Goal: Task Accomplishment & Management: Use online tool/utility

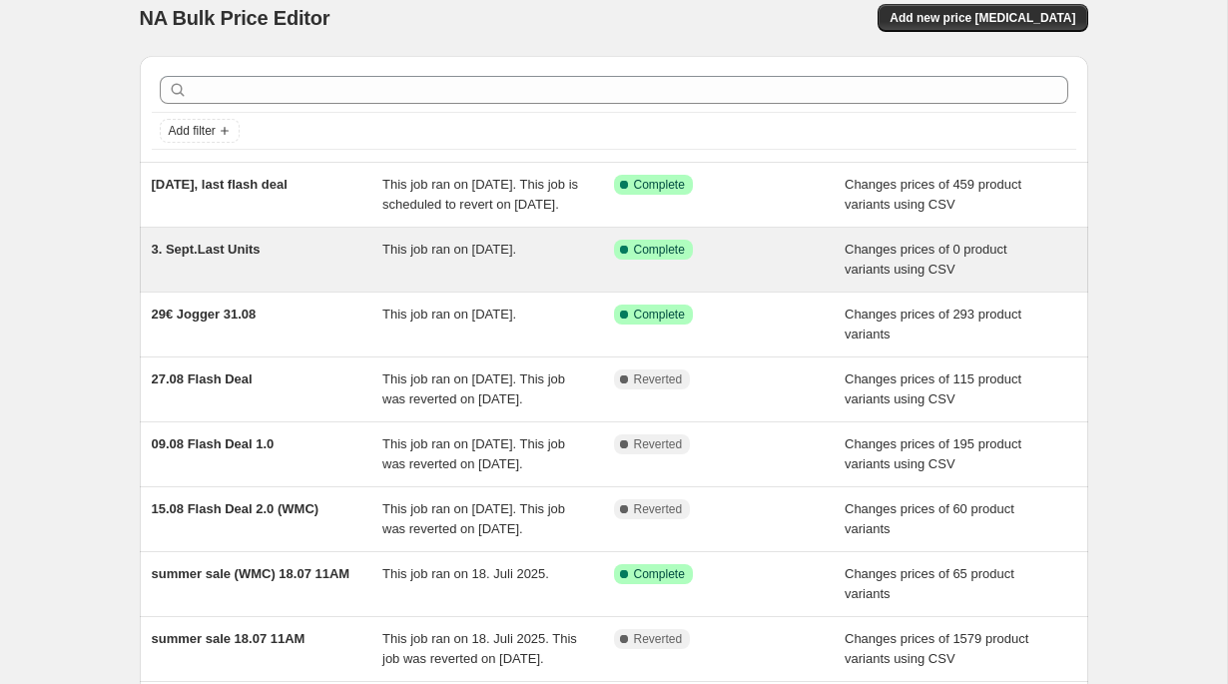
scroll to position [23, 0]
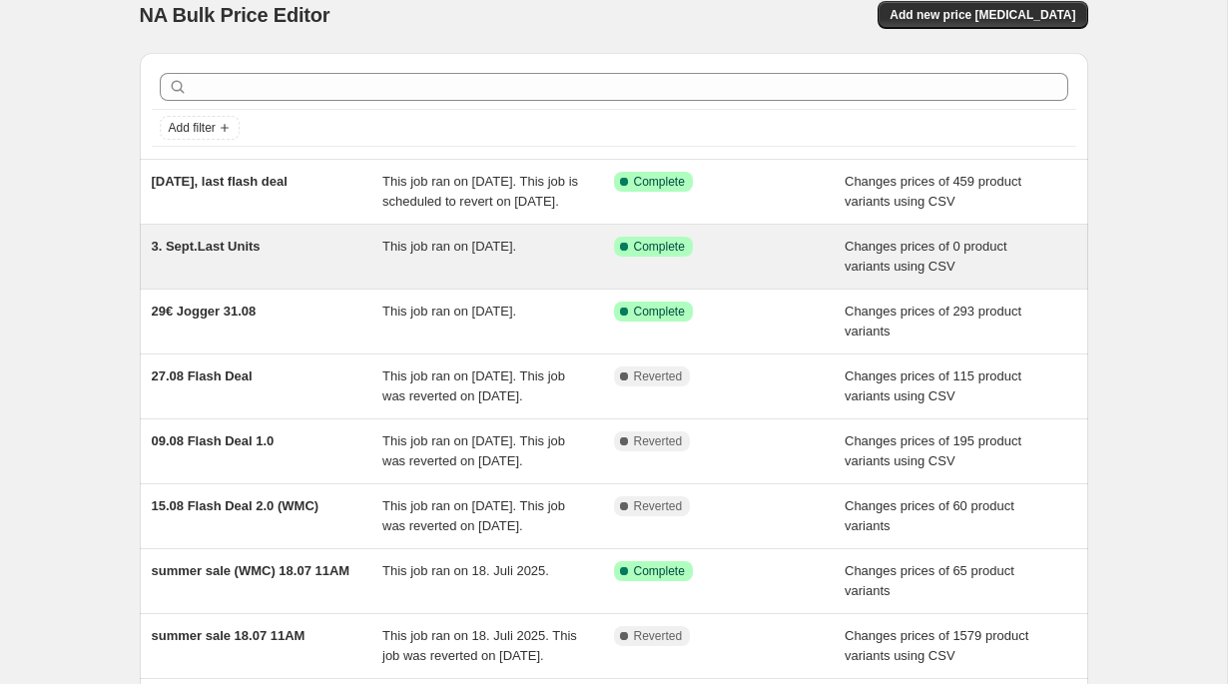
click at [498, 276] on div "This job ran on [DATE]." at bounding box center [498, 257] width 232 height 40
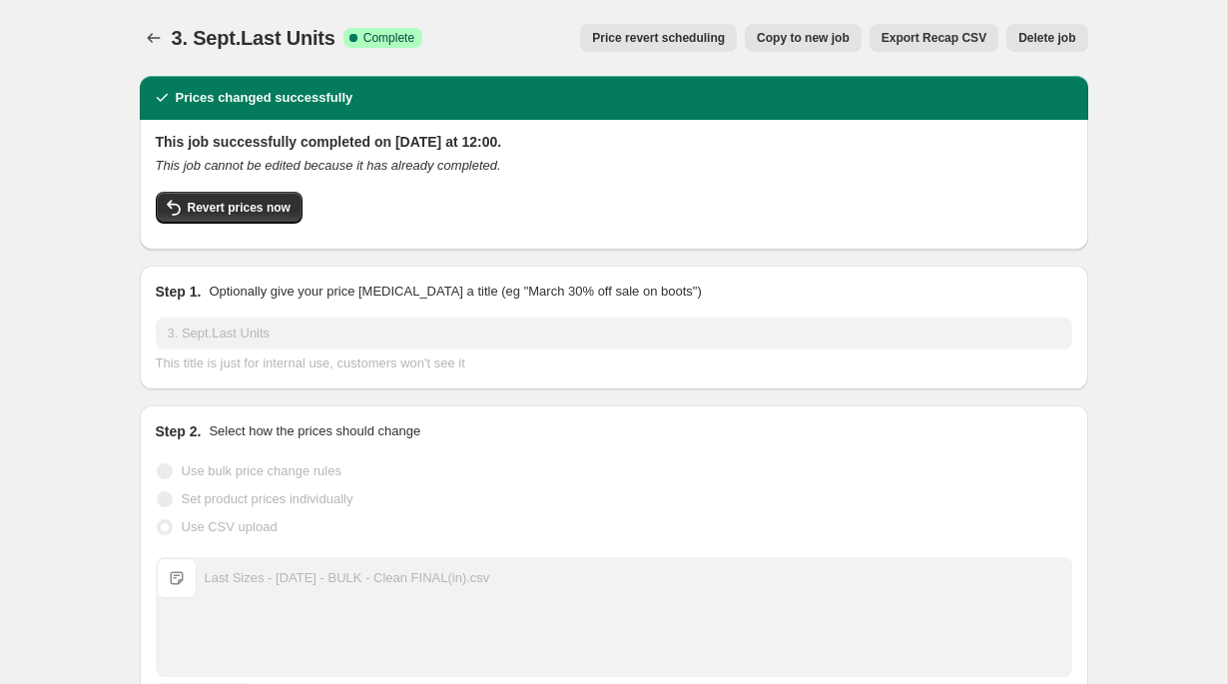
click at [784, 36] on span "Copy to new job" at bounding box center [803, 38] width 93 height 16
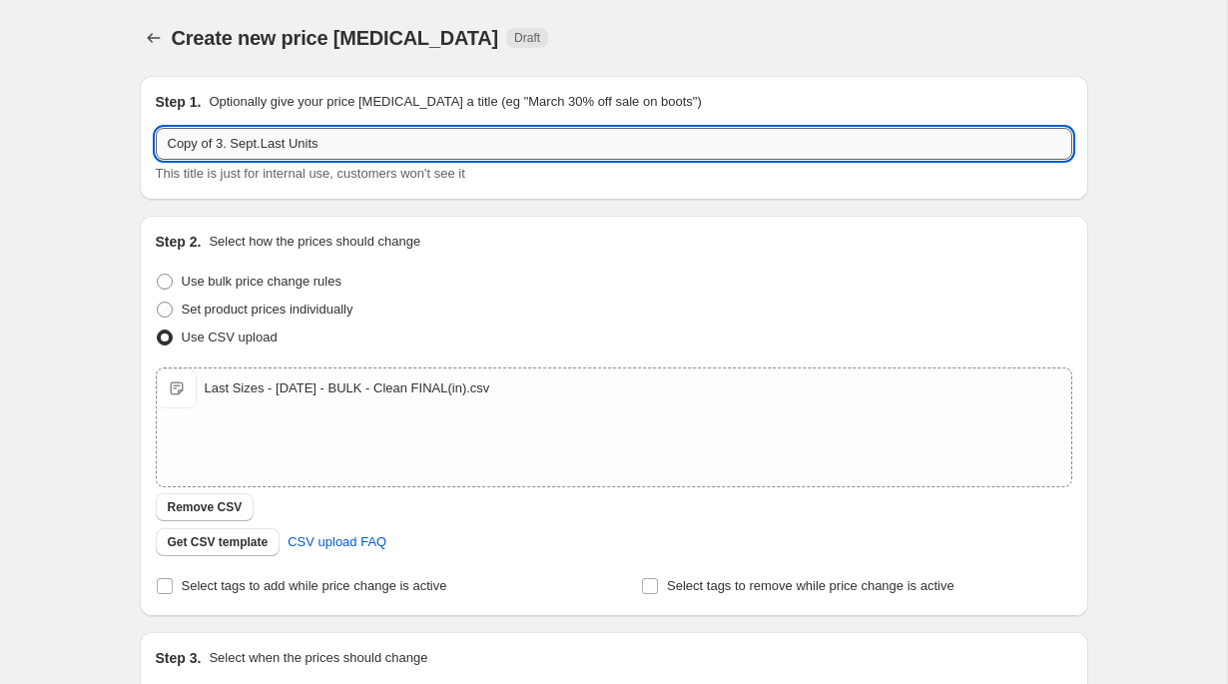
click at [452, 143] on input "Copy of 3. Sept.Last Units" at bounding box center [614, 144] width 916 height 32
type input "Copy of 3. Sept.Last Units V2"
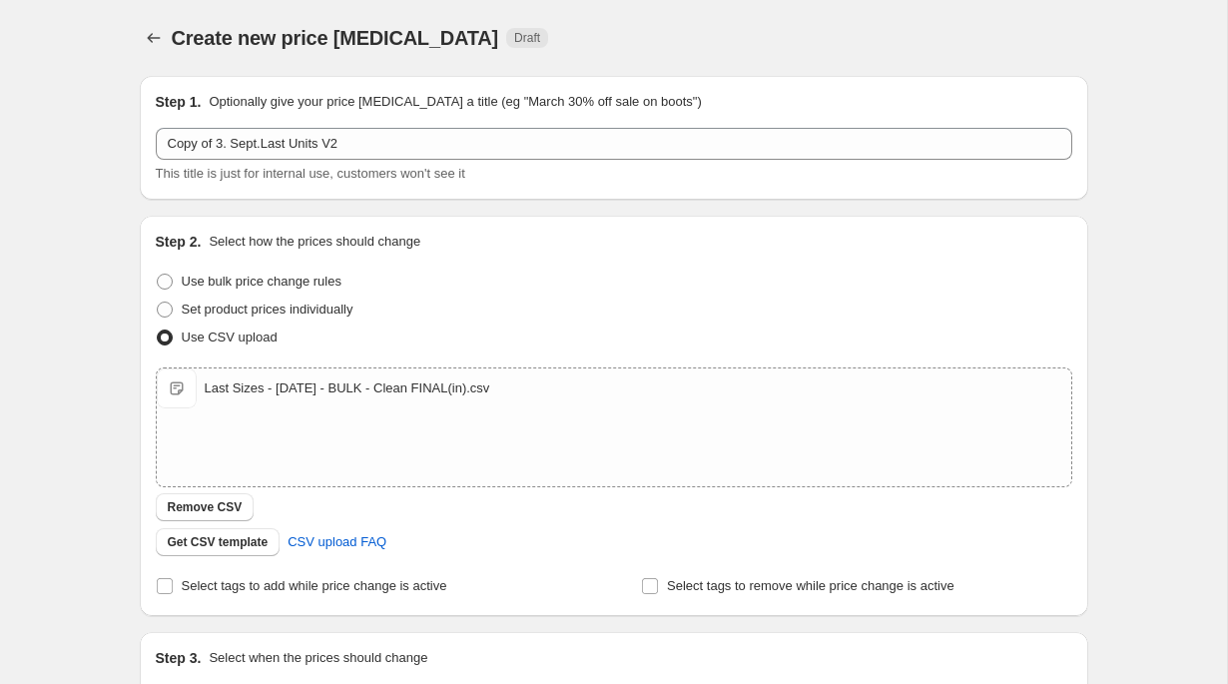
click at [464, 228] on div "Step 2. Select how the prices should change Use bulk price change rules Set pro…" at bounding box center [614, 416] width 948 height 400
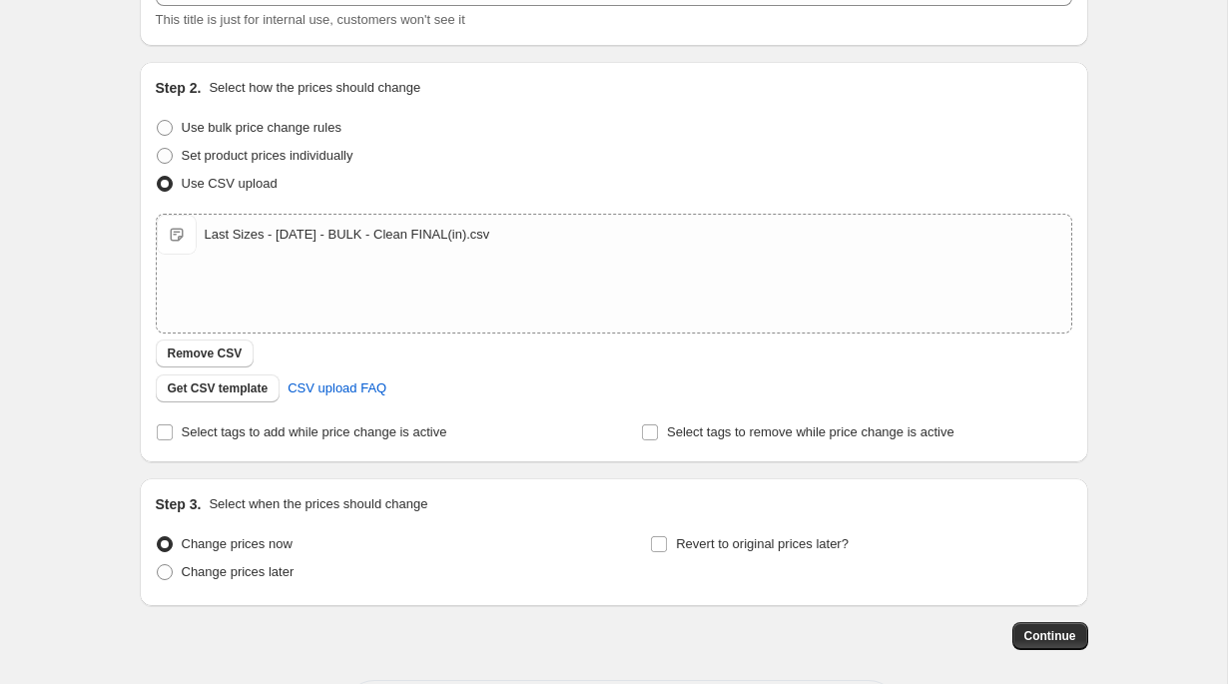
scroll to position [242, 0]
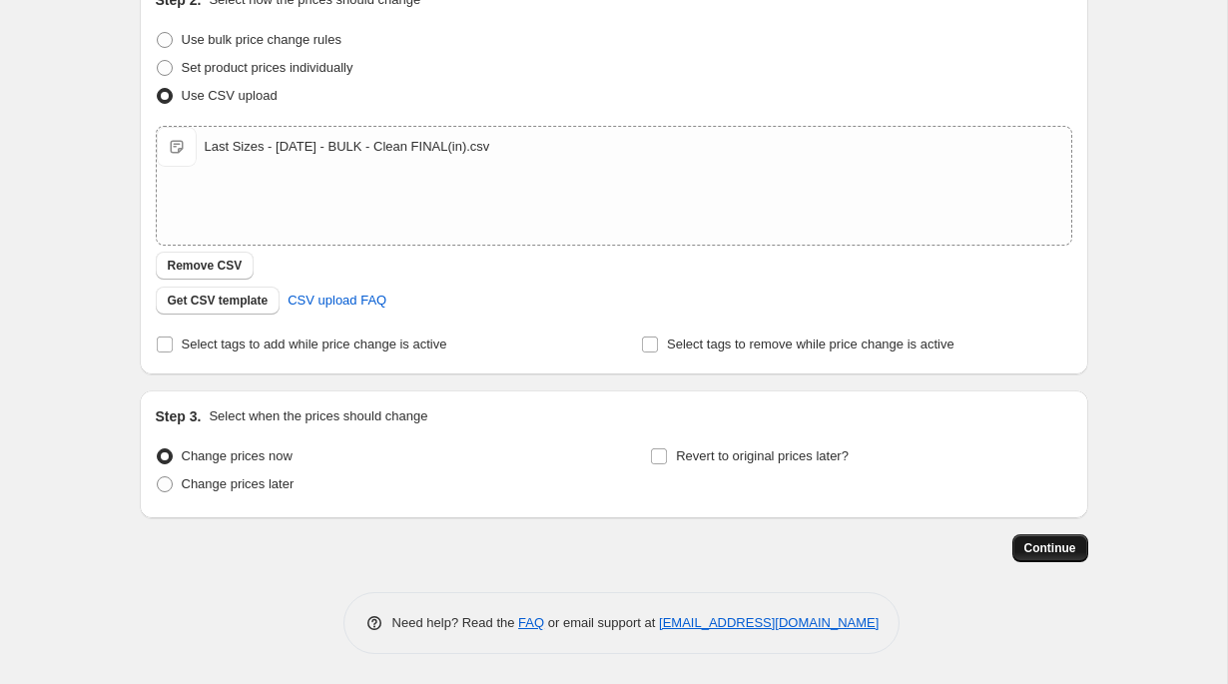
click at [1050, 541] on span "Continue" at bounding box center [1050, 548] width 52 height 16
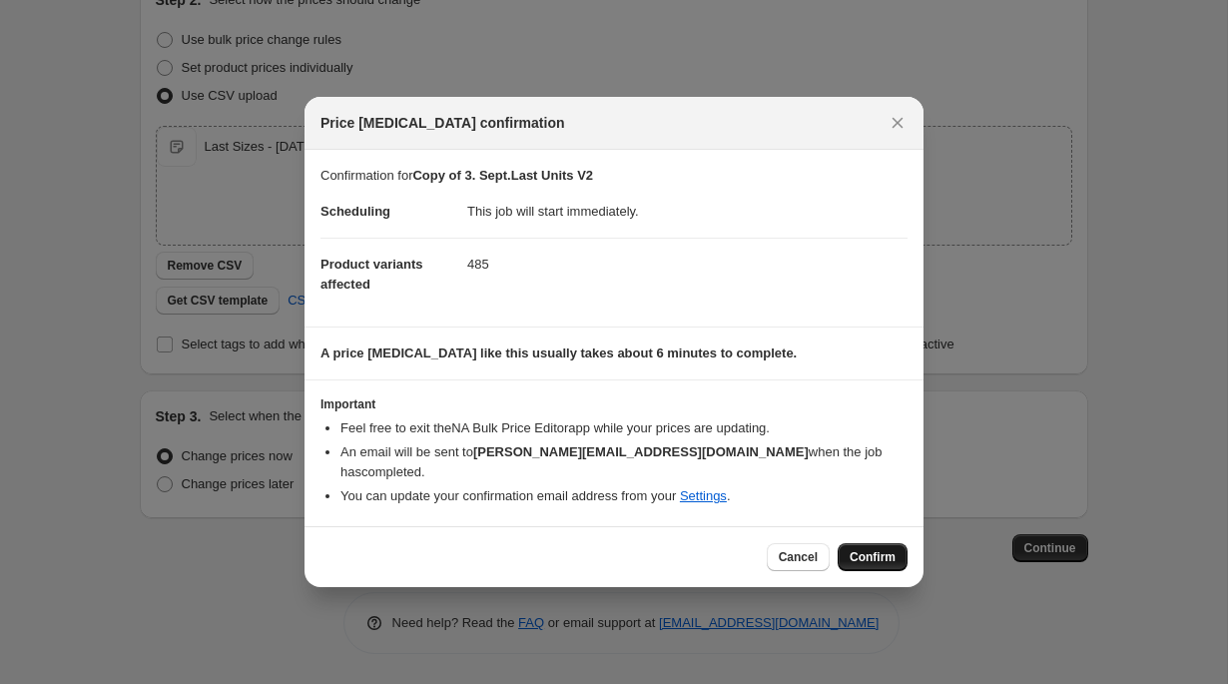
click at [882, 549] on span "Confirm" at bounding box center [872, 557] width 46 height 16
